Goal: Transaction & Acquisition: Subscribe to service/newsletter

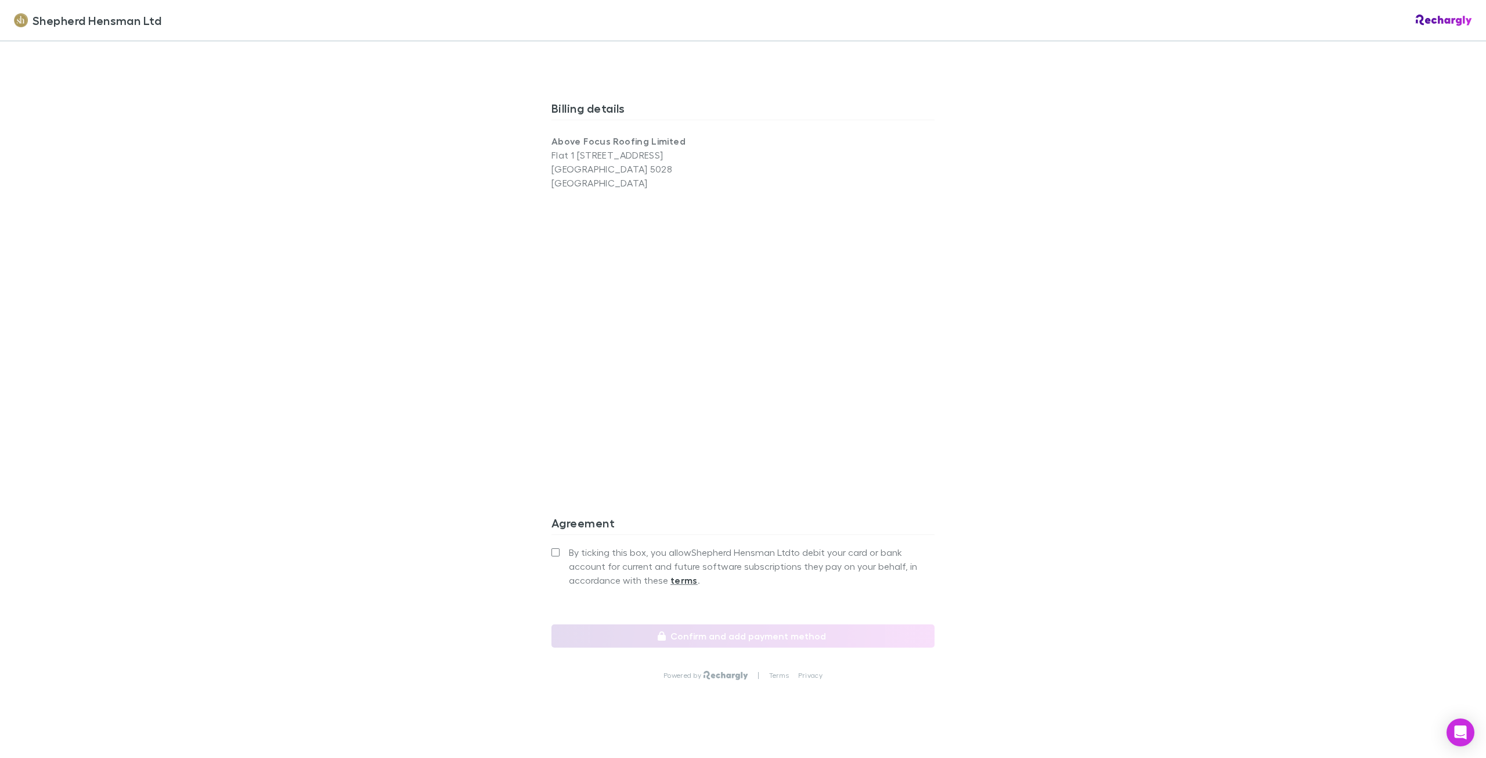
scroll to position [751, 0]
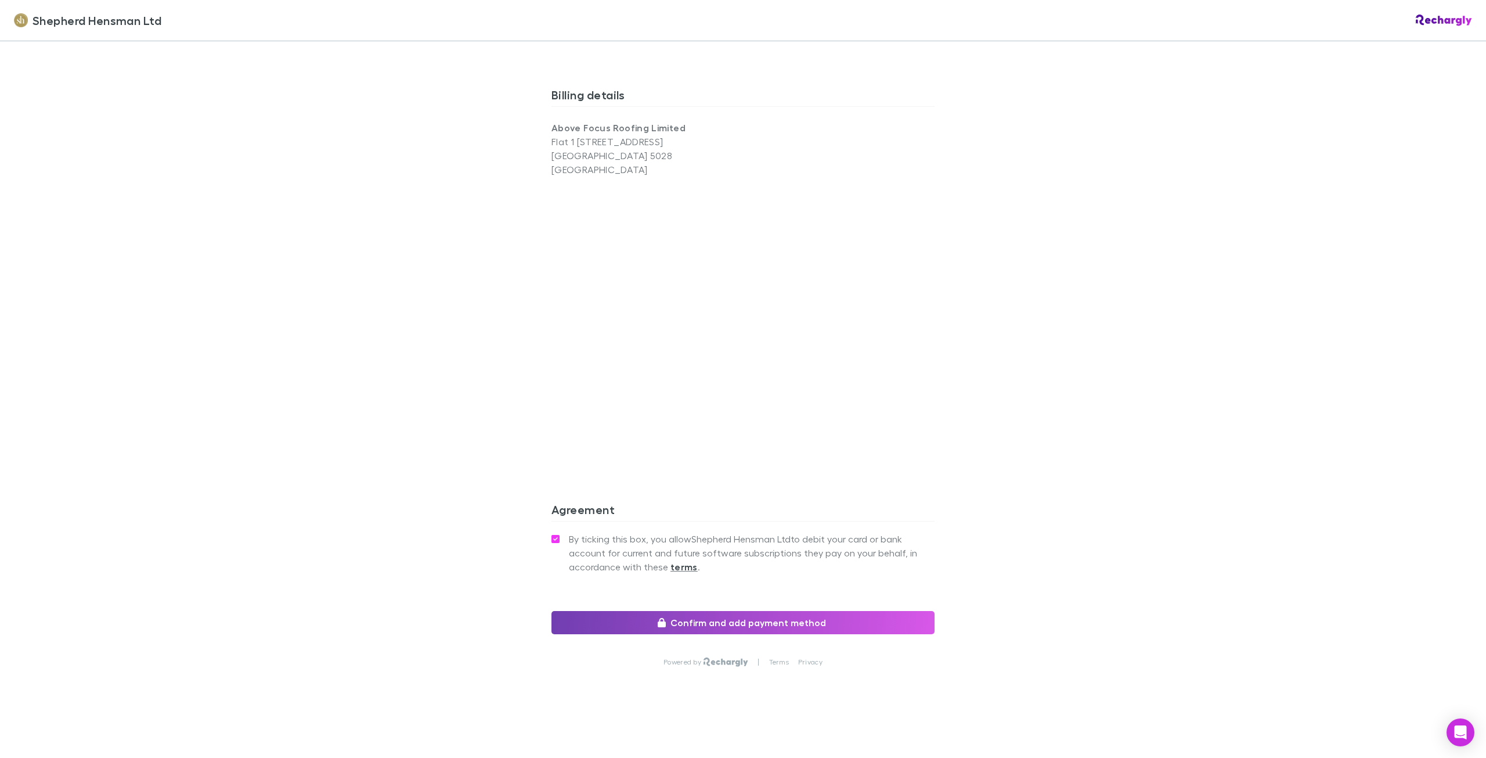
click at [654, 620] on button "Confirm and add payment method" at bounding box center [743, 622] width 383 height 23
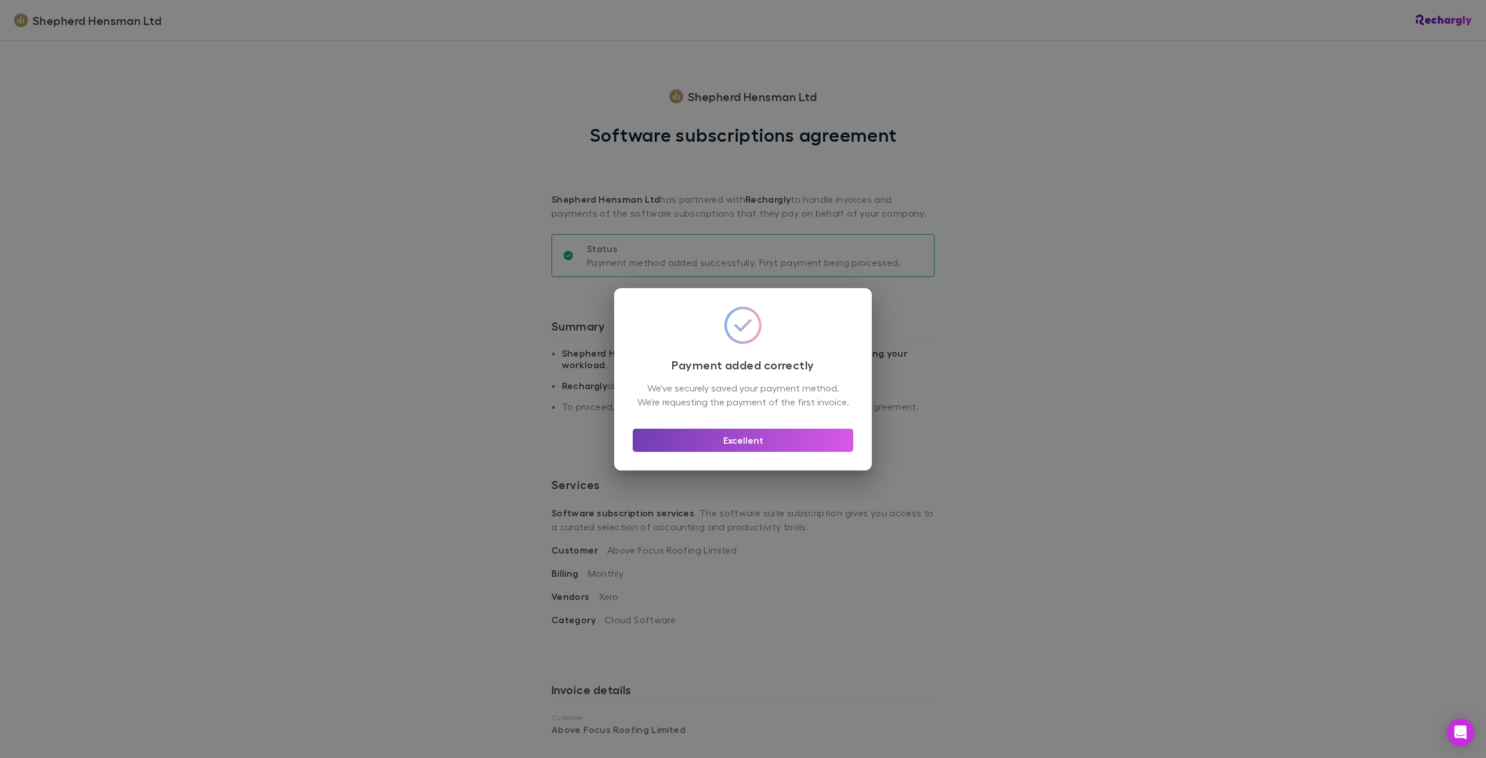
click at [762, 445] on button "Excellent" at bounding box center [743, 439] width 221 height 23
